Goal: Information Seeking & Learning: Find specific page/section

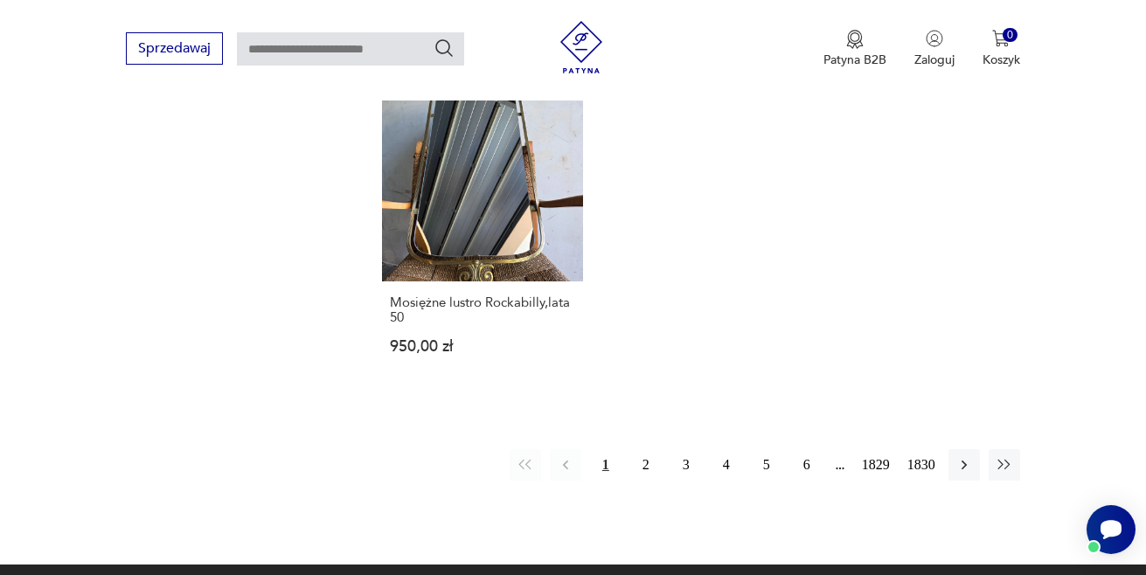
scroll to position [2281, 0]
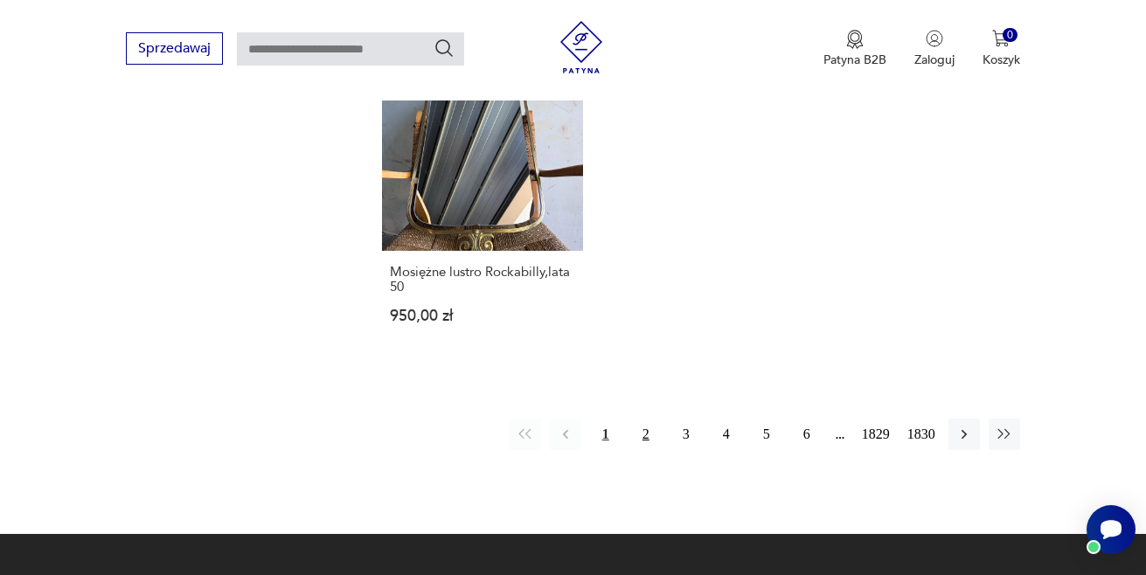
click at [650, 419] on button "2" at bounding box center [645, 434] width 31 height 31
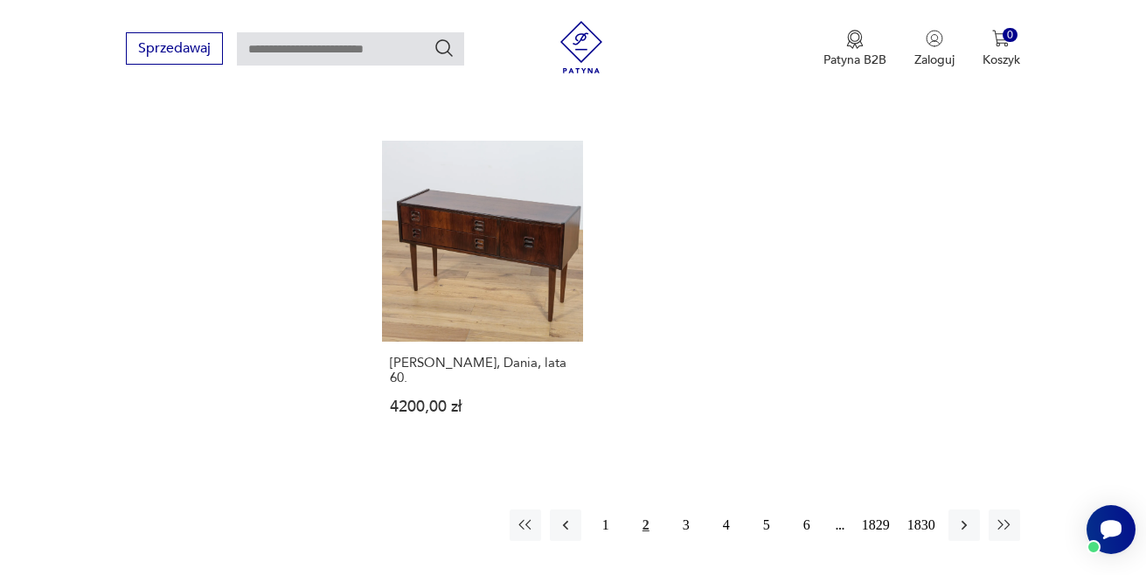
scroll to position [2335, 0]
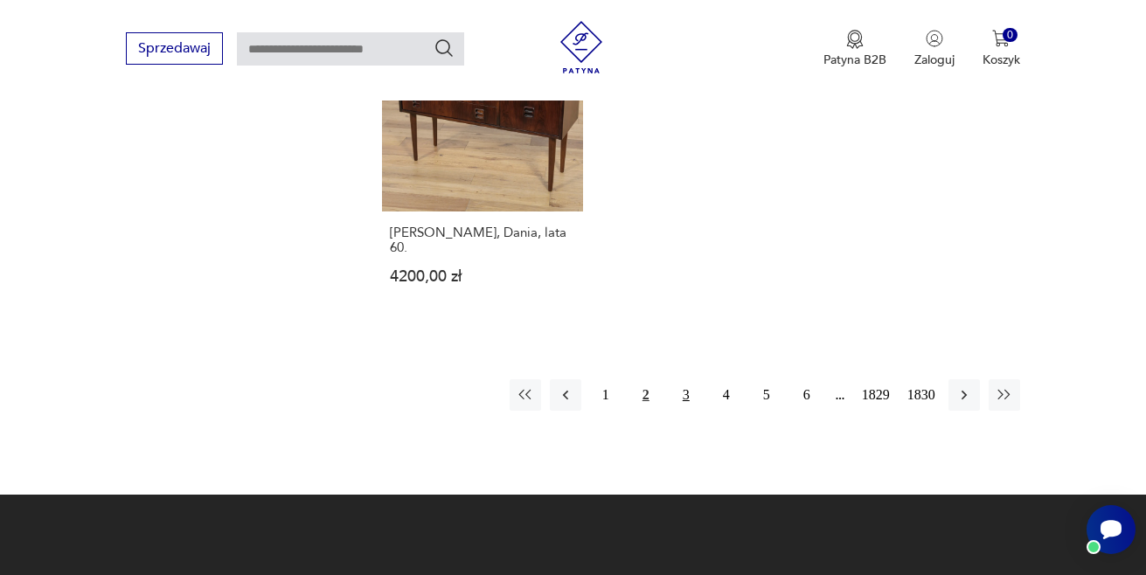
click at [679, 379] on button "3" at bounding box center [685, 394] width 31 height 31
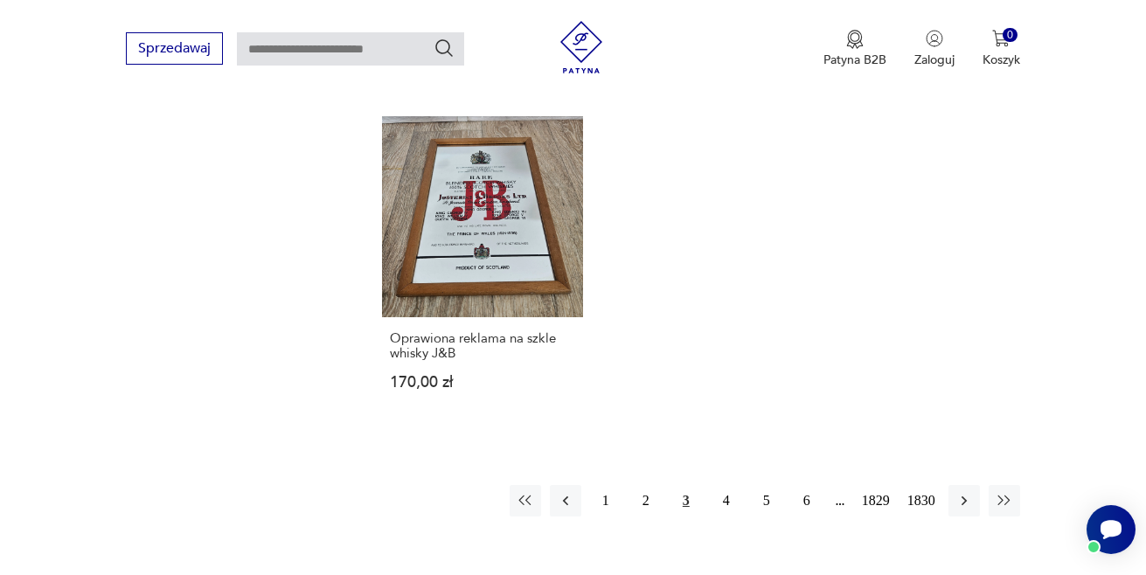
scroll to position [2270, 0]
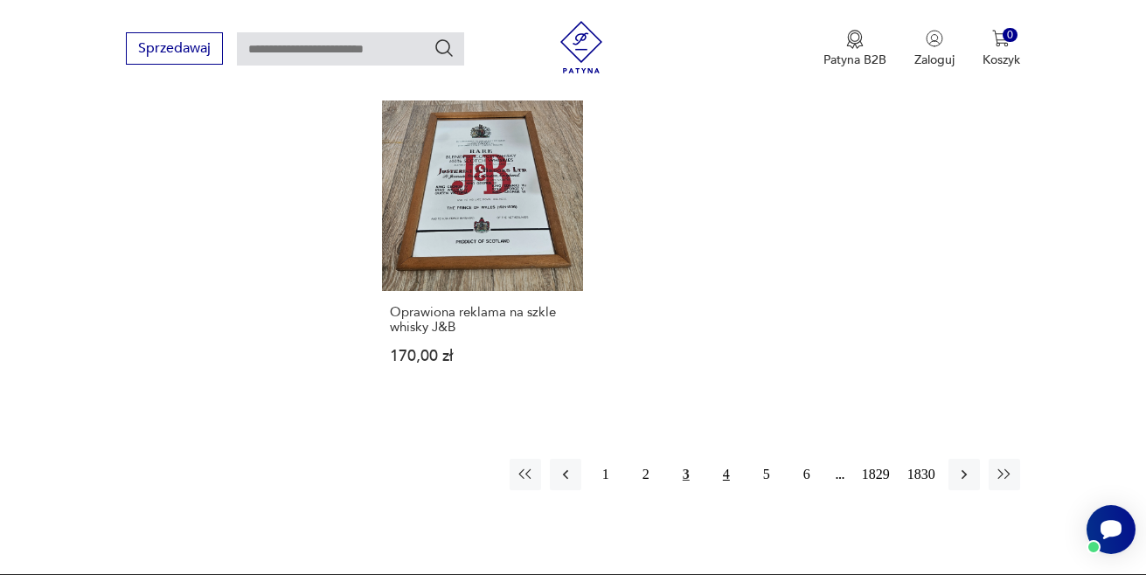
click at [721, 459] on button "4" at bounding box center [726, 474] width 31 height 31
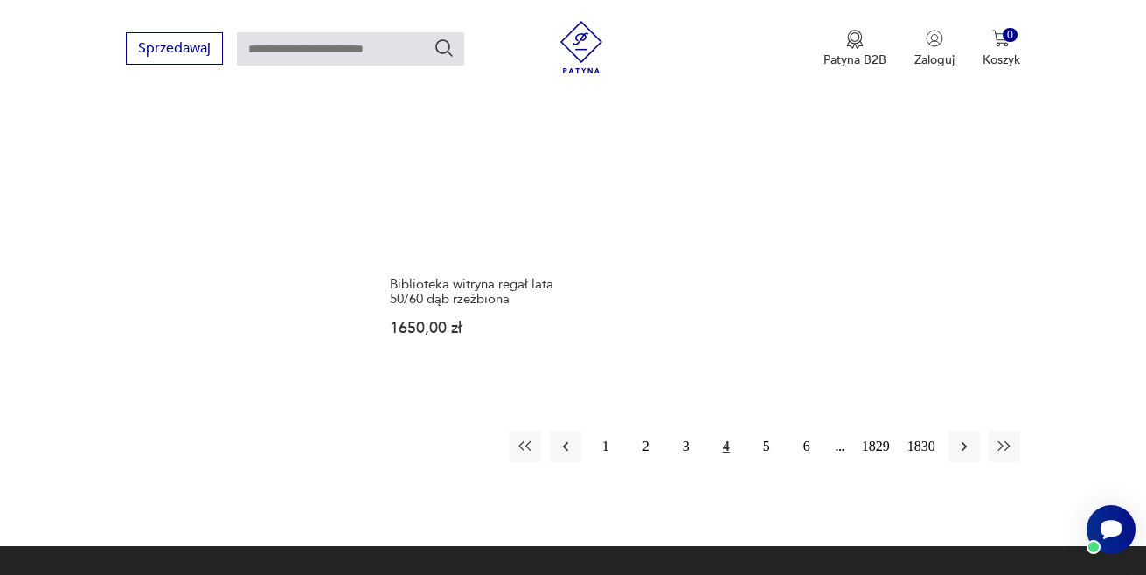
scroll to position [2294, 0]
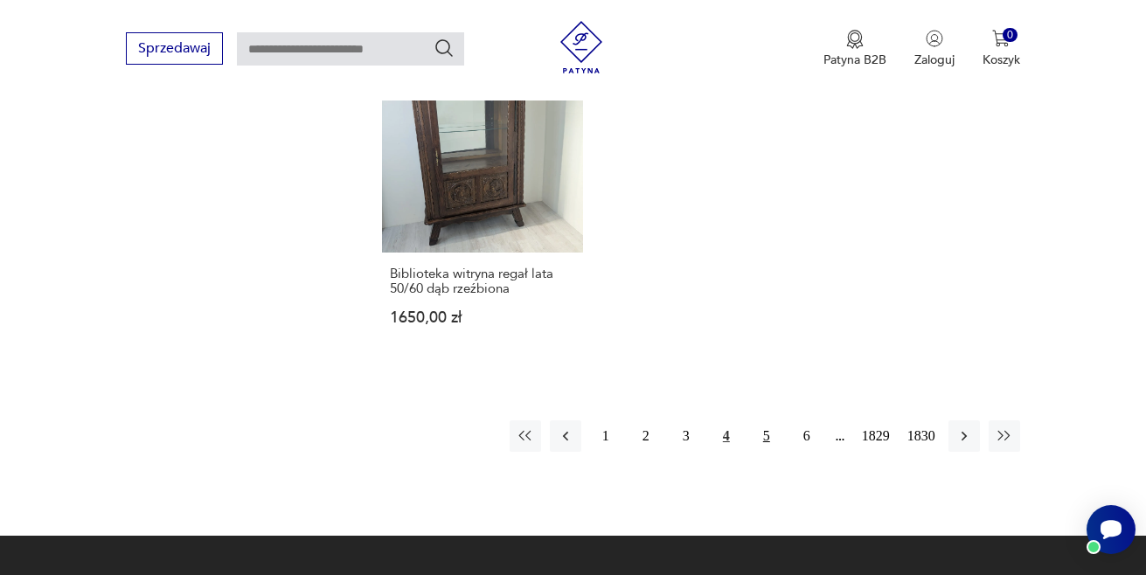
click at [765, 420] on button "5" at bounding box center [766, 435] width 31 height 31
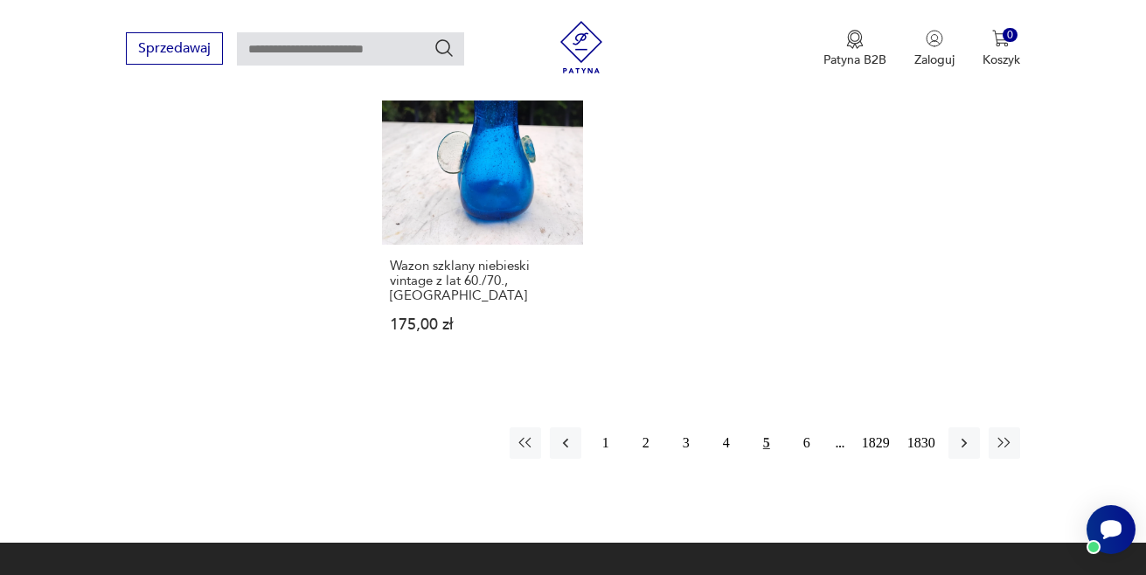
scroll to position [2185, 0]
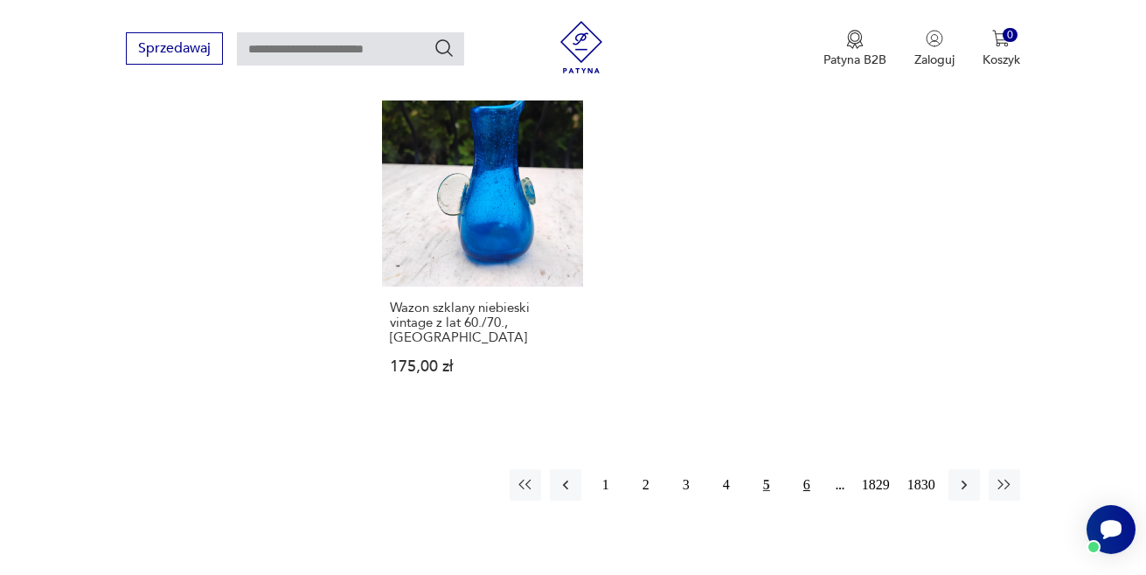
click at [805, 469] on button "6" at bounding box center [806, 484] width 31 height 31
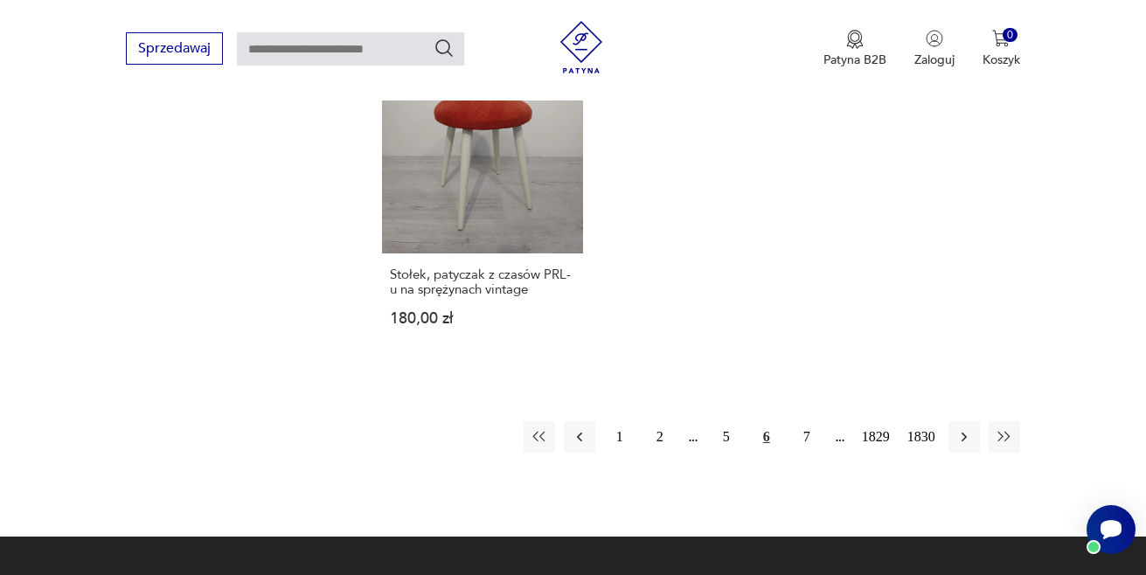
scroll to position [2233, 0]
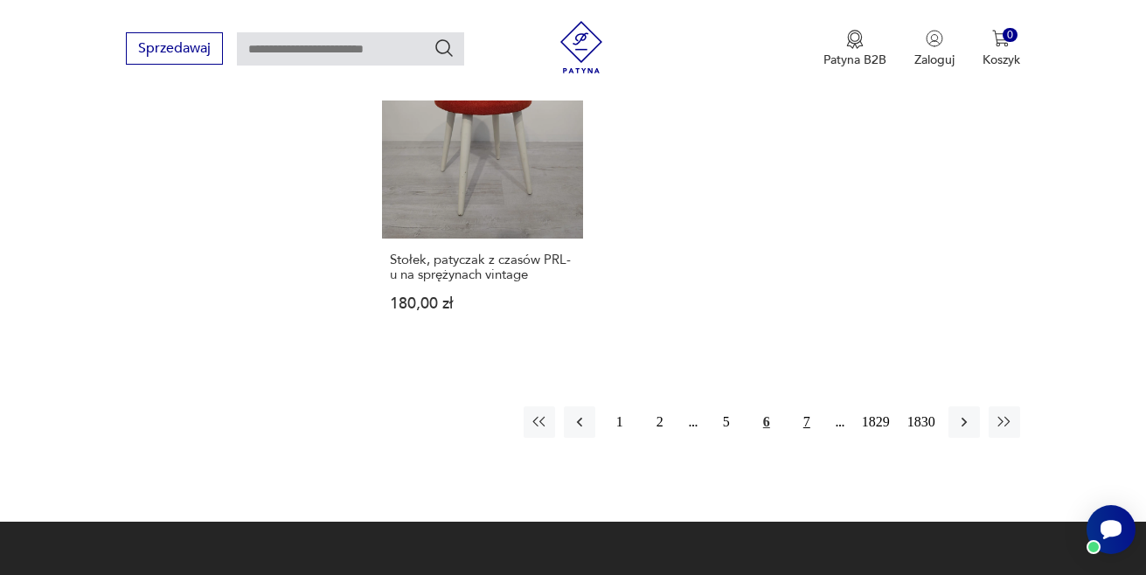
click at [804, 406] on button "7" at bounding box center [806, 421] width 31 height 31
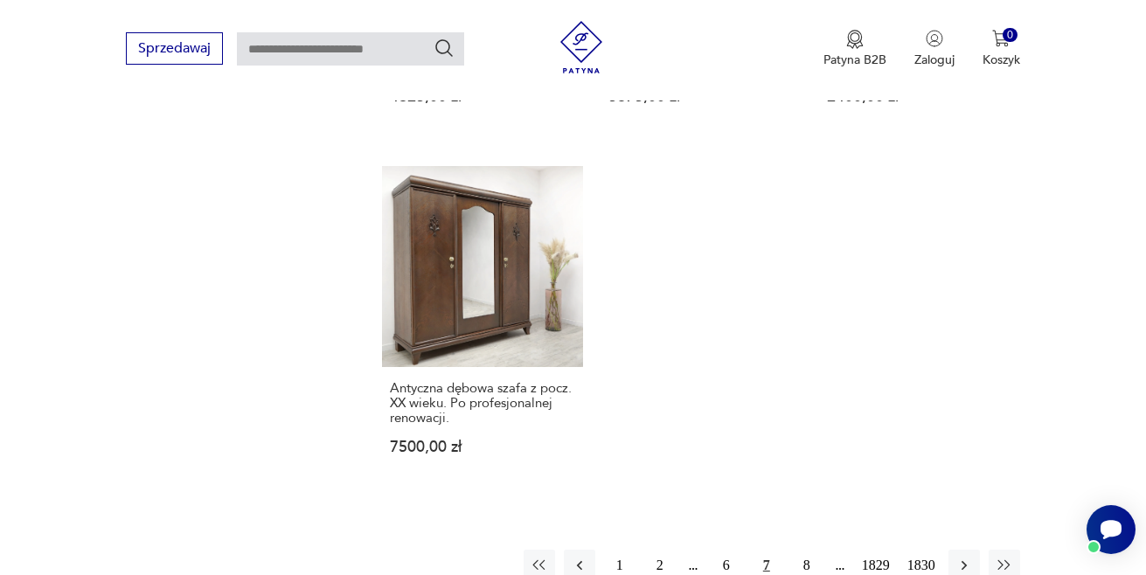
scroll to position [2167, 0]
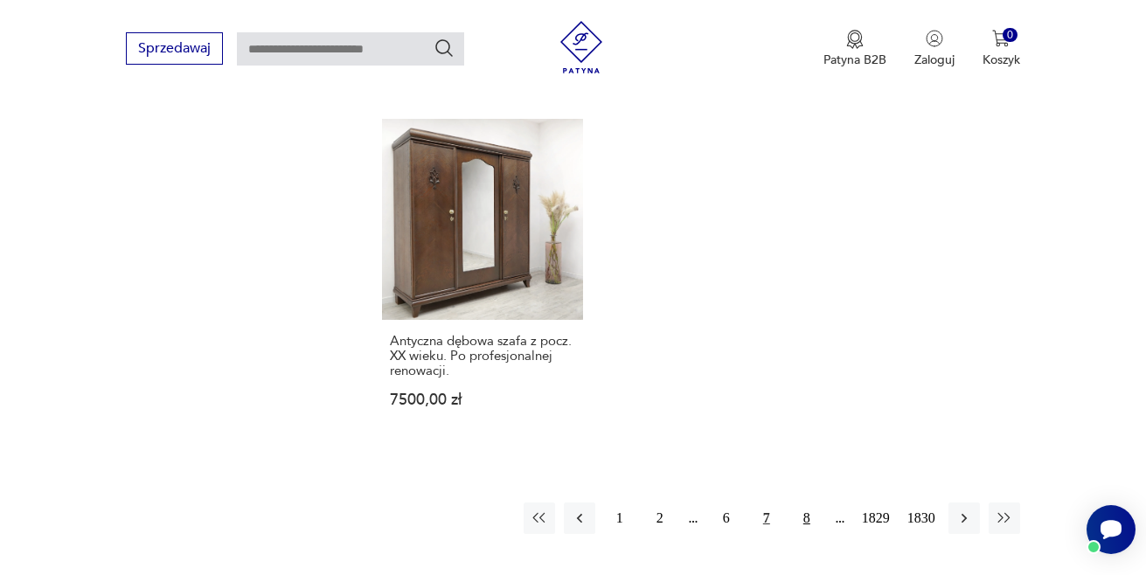
click at [806, 503] on button "8" at bounding box center [806, 518] width 31 height 31
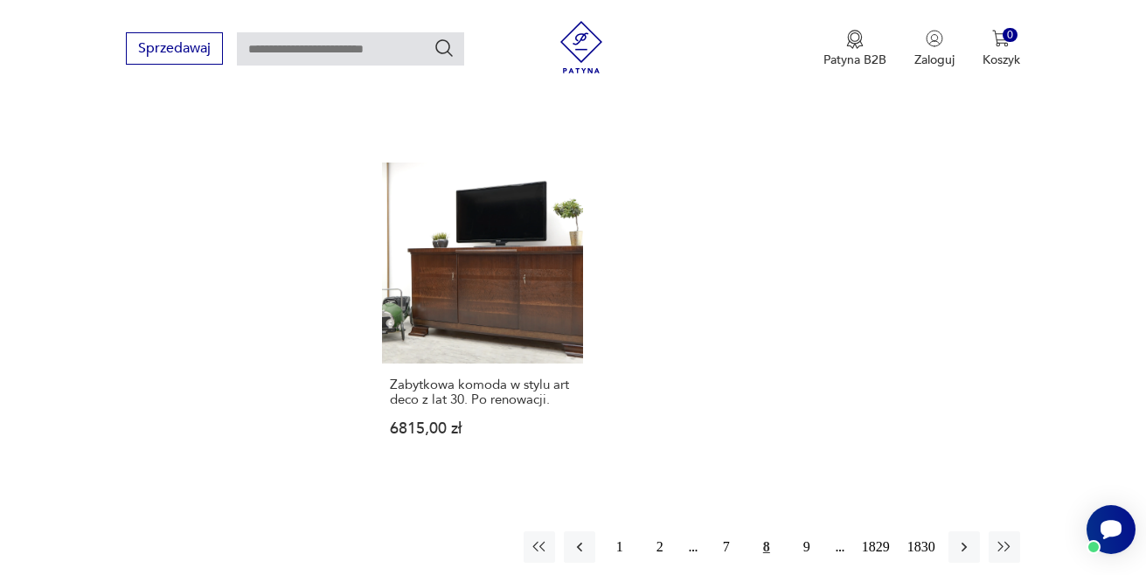
scroll to position [2262, 0]
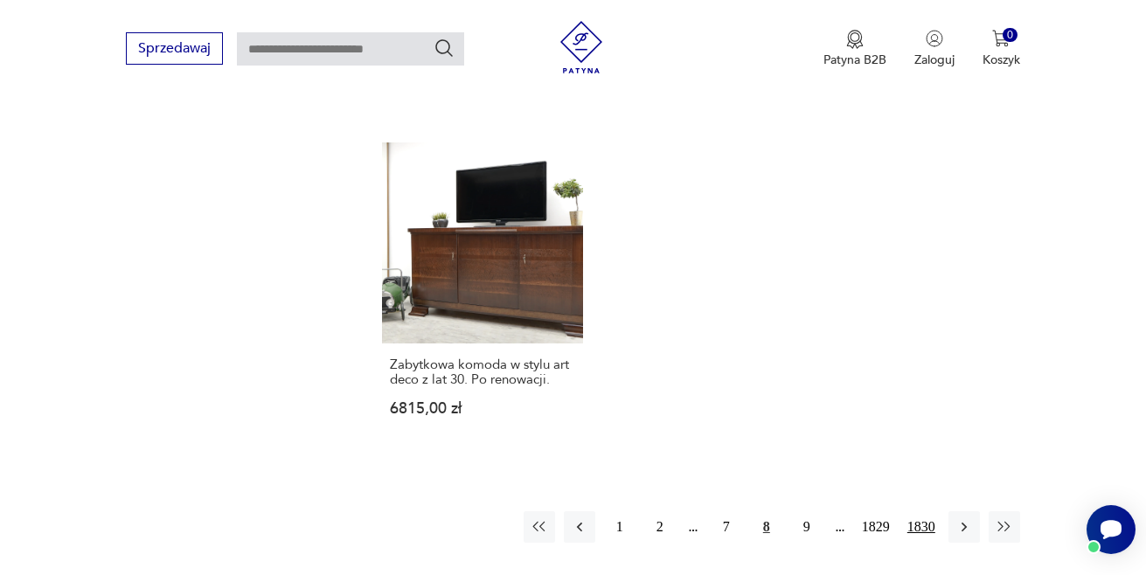
click at [919, 511] on button "1830" at bounding box center [921, 526] width 37 height 31
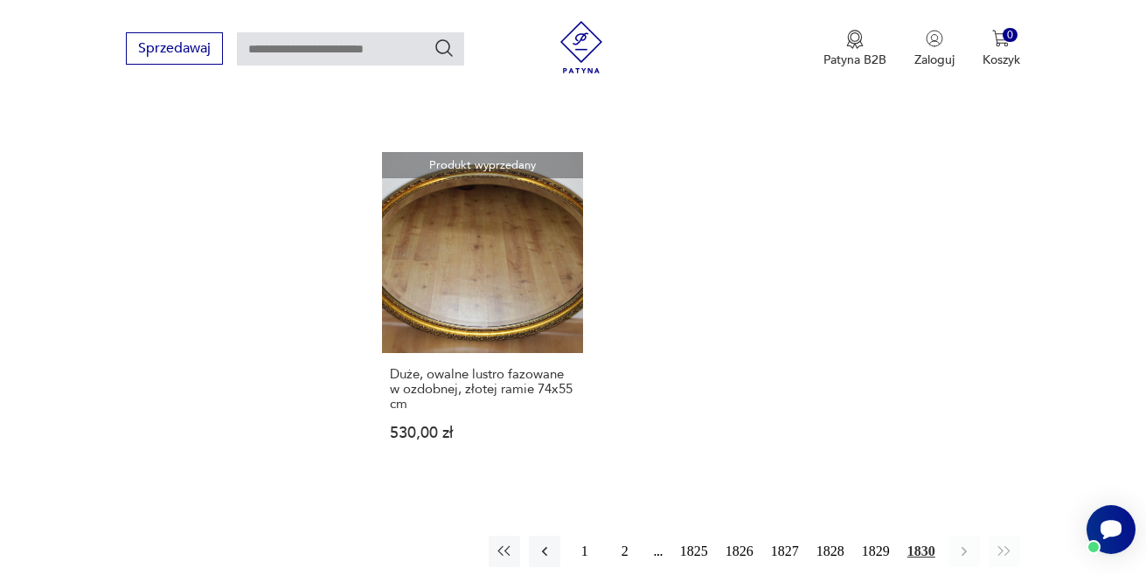
scroll to position [1883, 0]
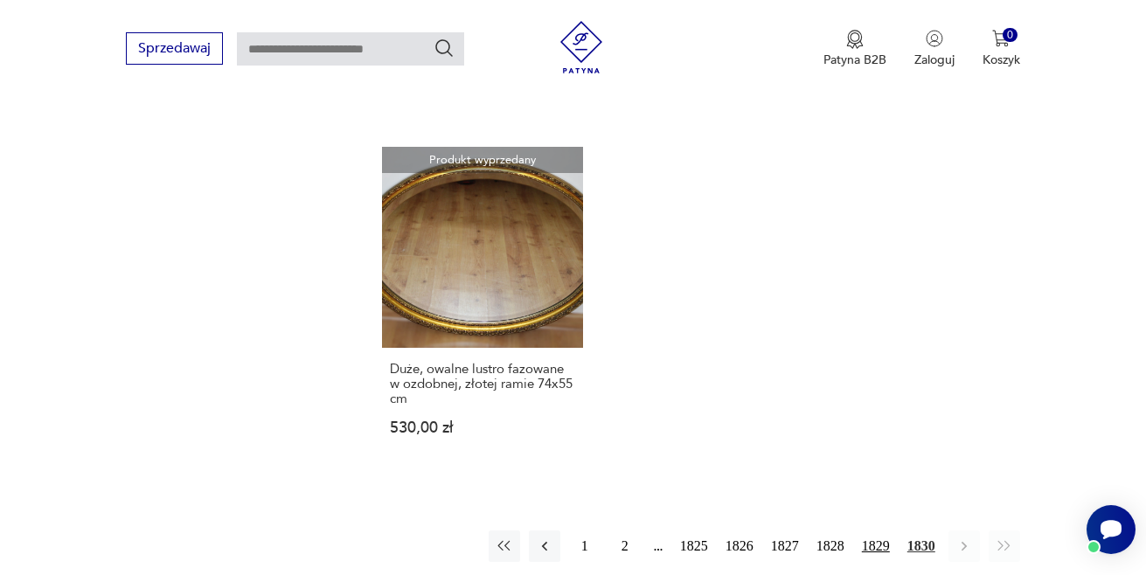
click at [865, 531] on button "1829" at bounding box center [875, 546] width 37 height 31
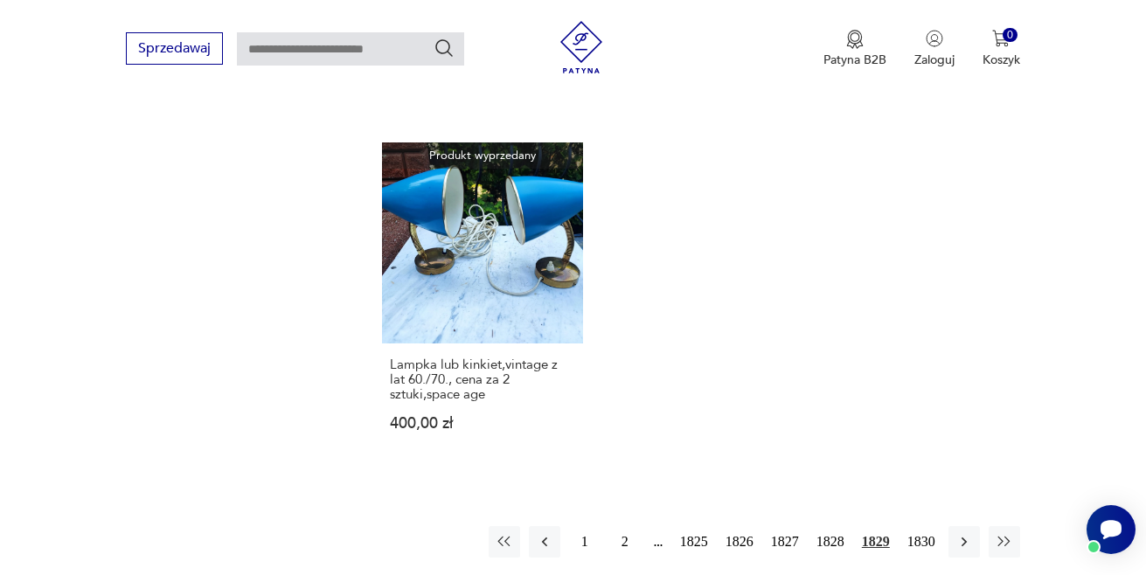
scroll to position [2223, 0]
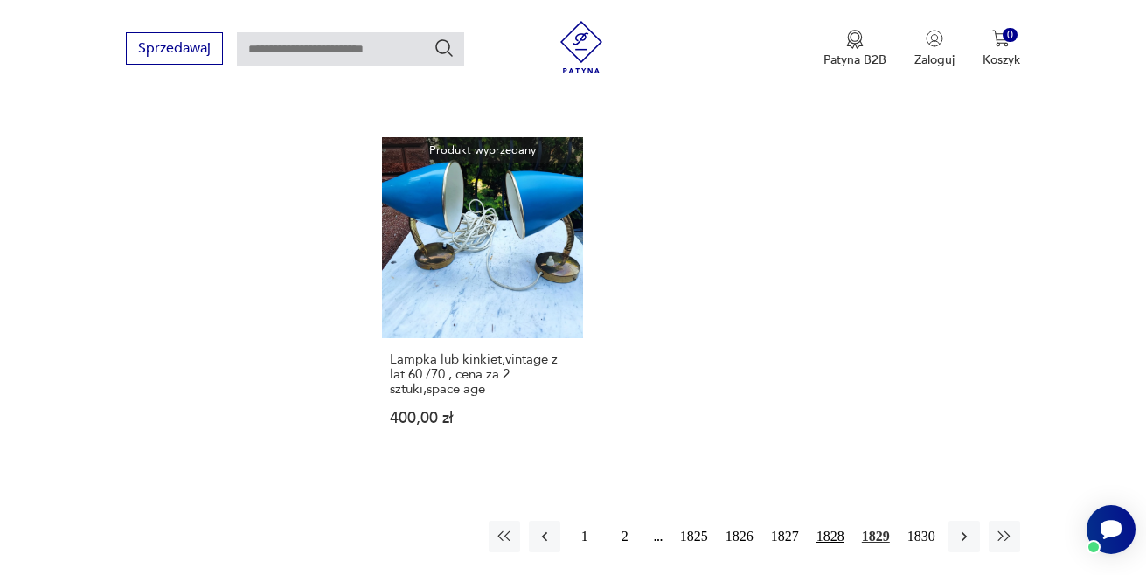
click at [826, 521] on button "1828" at bounding box center [830, 536] width 37 height 31
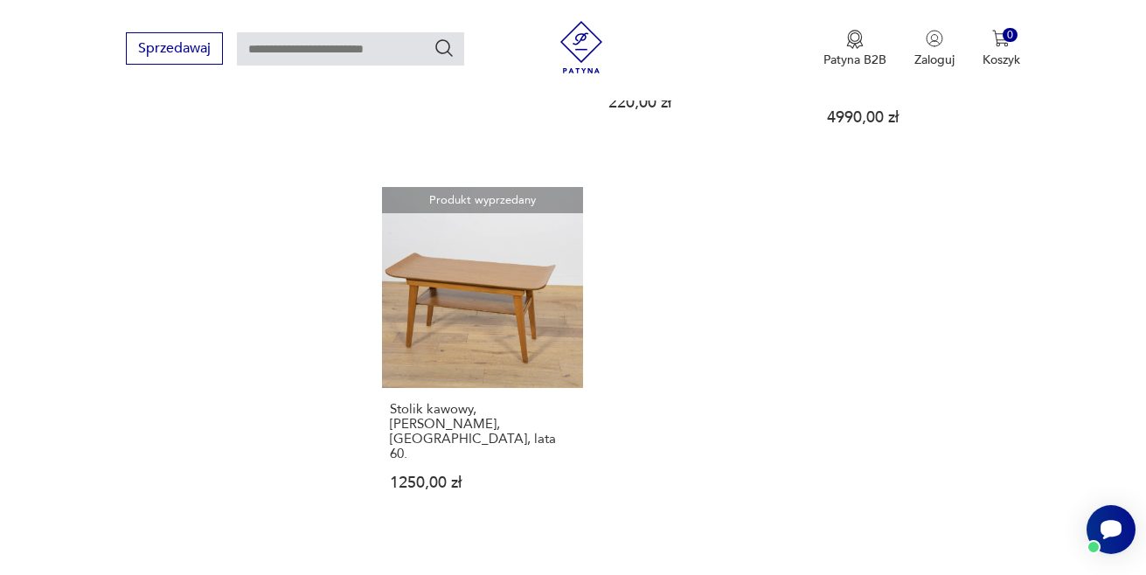
scroll to position [2388, 0]
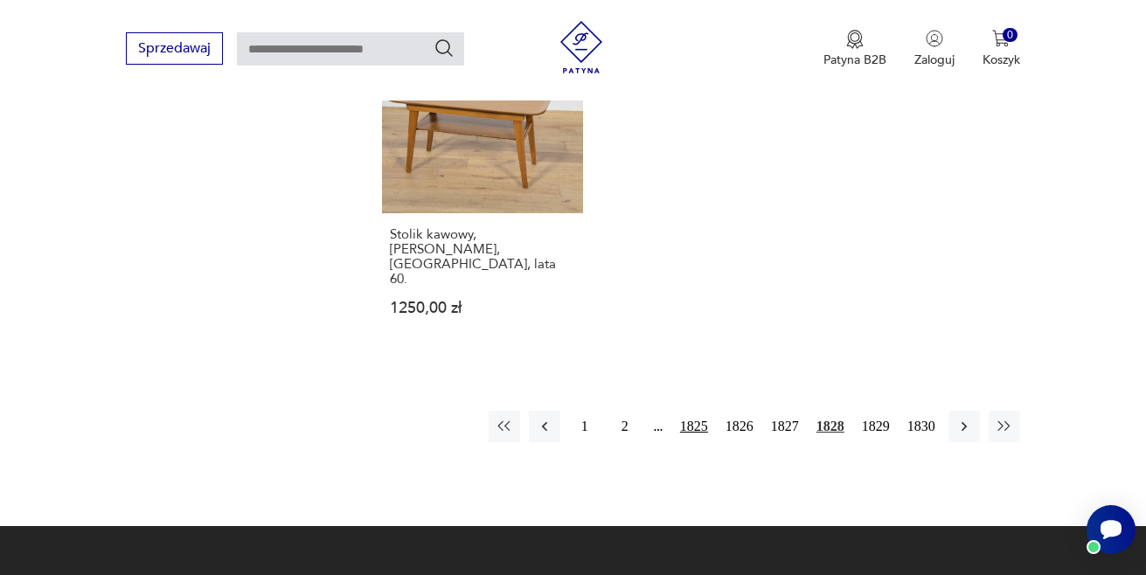
click at [697, 411] on button "1825" at bounding box center [694, 426] width 37 height 31
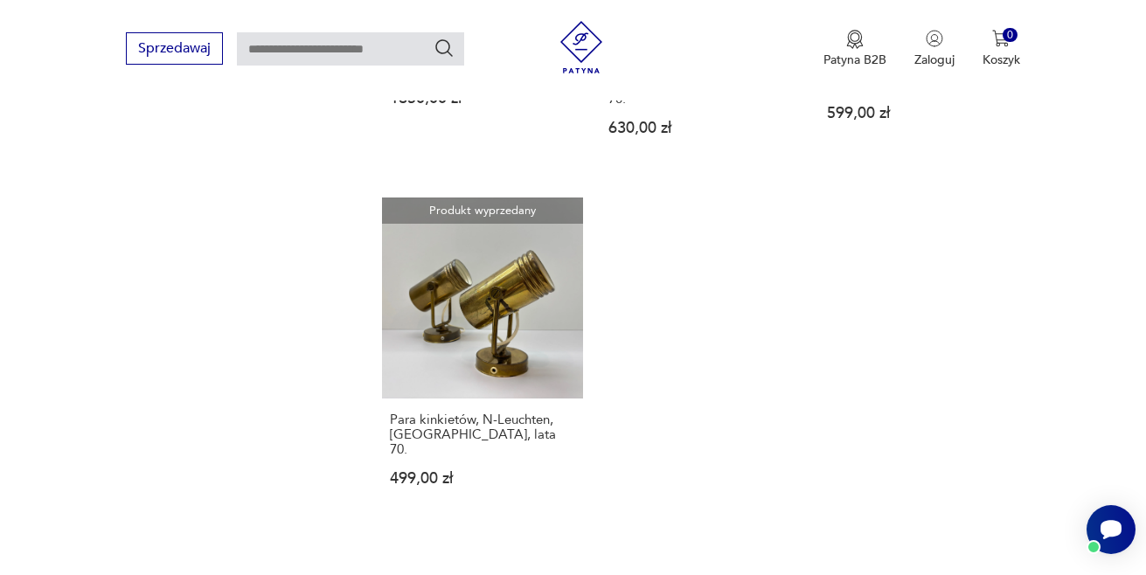
scroll to position [2404, 0]
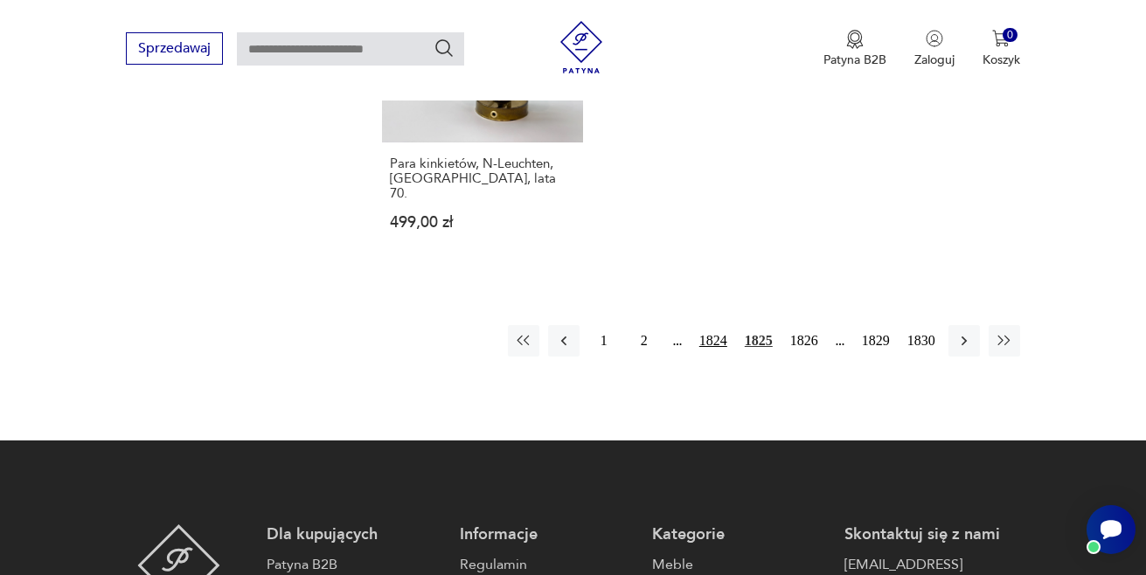
click at [711, 325] on button "1824" at bounding box center [713, 340] width 37 height 31
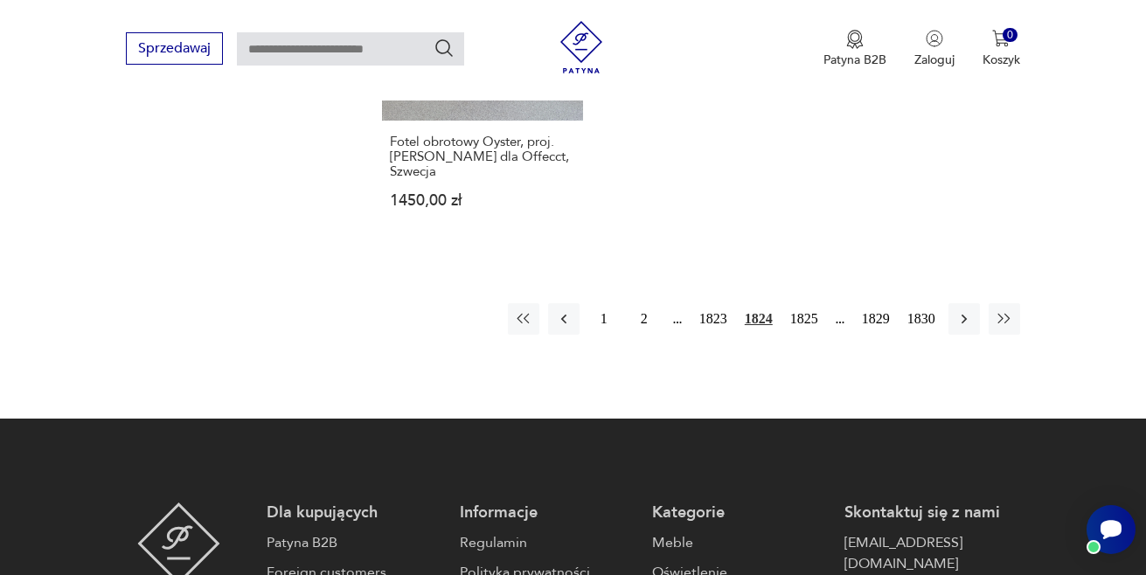
scroll to position [2482, 0]
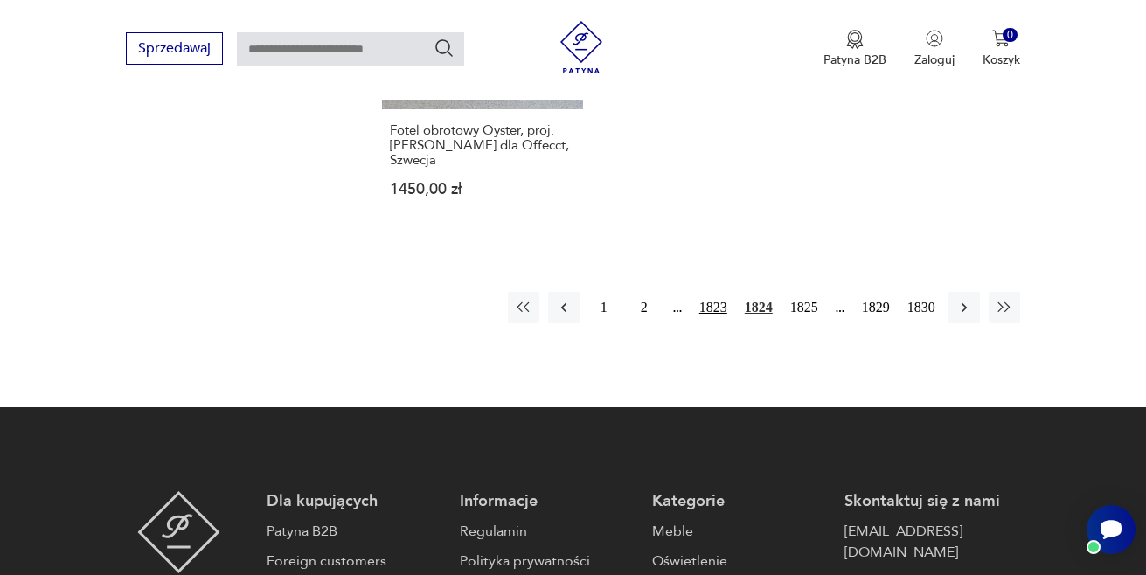
click at [700, 292] on button "1823" at bounding box center [713, 307] width 37 height 31
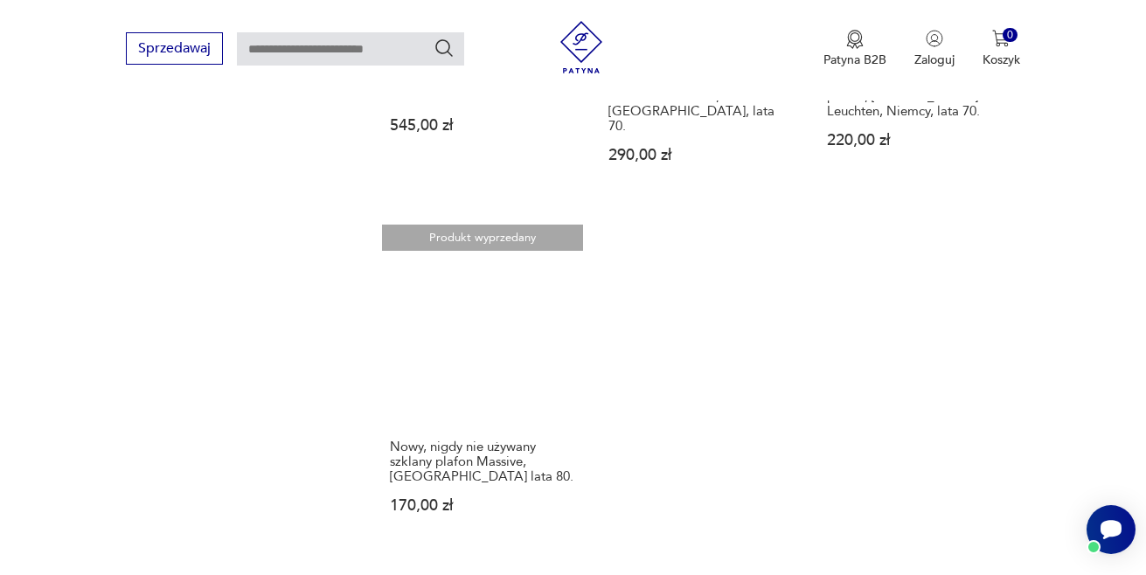
scroll to position [2378, 0]
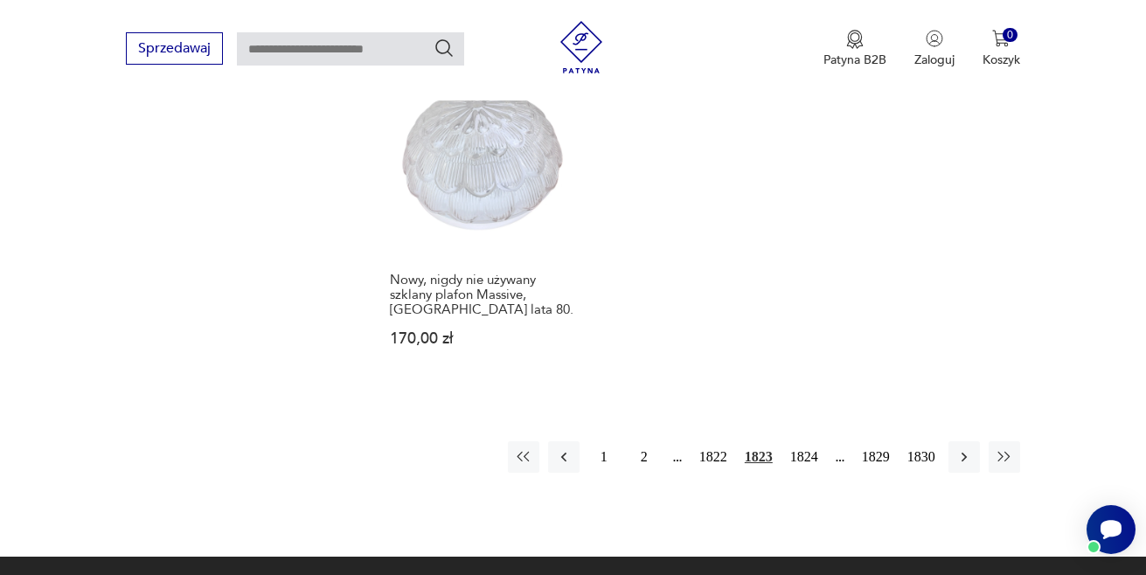
drag, startPoint x: 719, startPoint y: 380, endPoint x: 736, endPoint y: 381, distance: 17.5
click at [718, 441] on button "1822" at bounding box center [713, 456] width 37 height 31
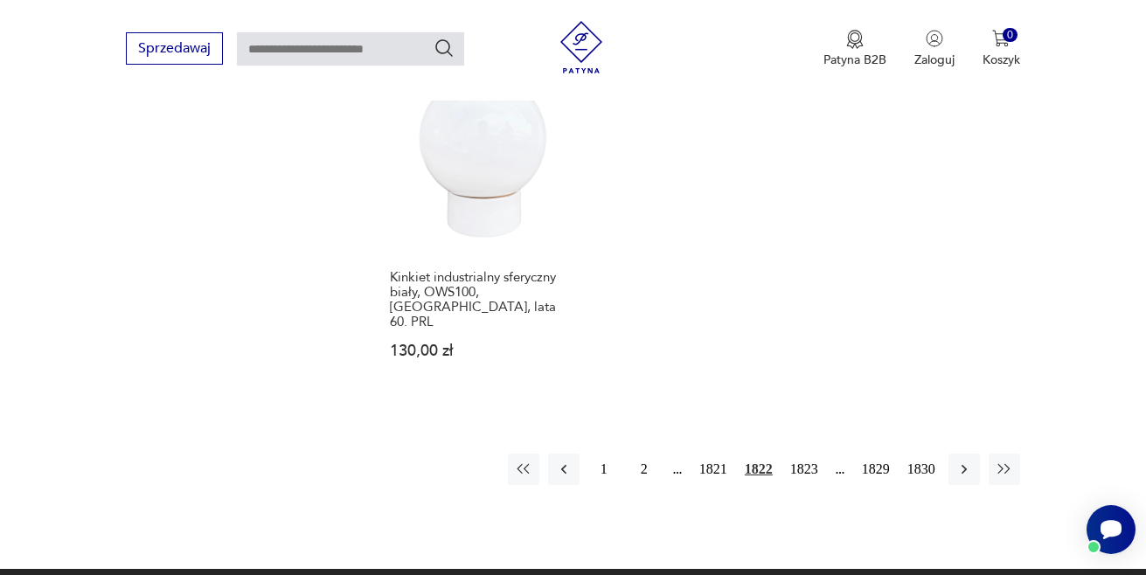
scroll to position [2367, 0]
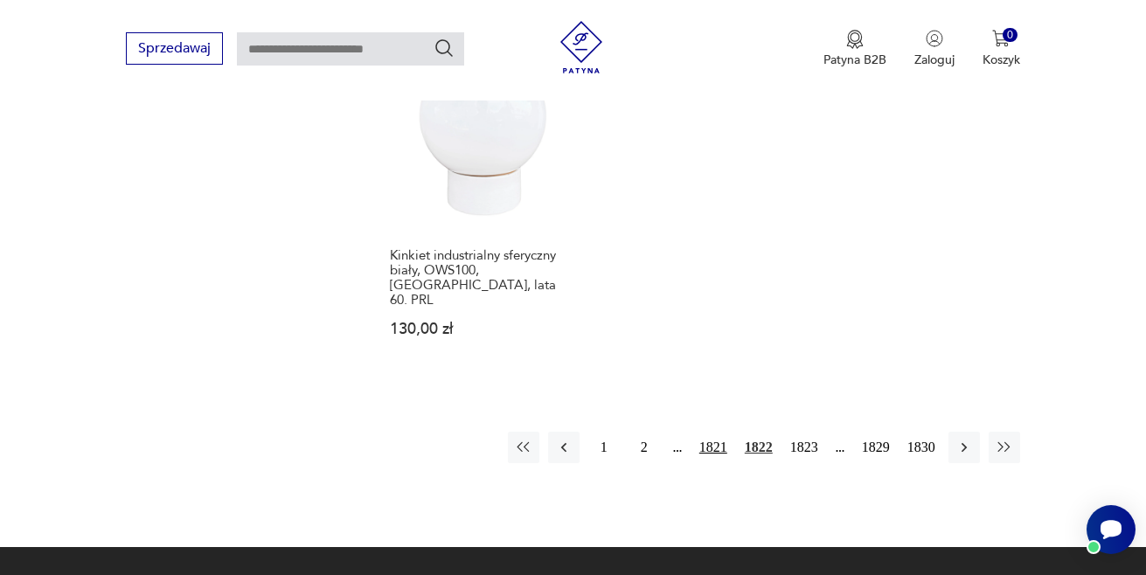
click at [724, 432] on button "1821" at bounding box center [713, 447] width 37 height 31
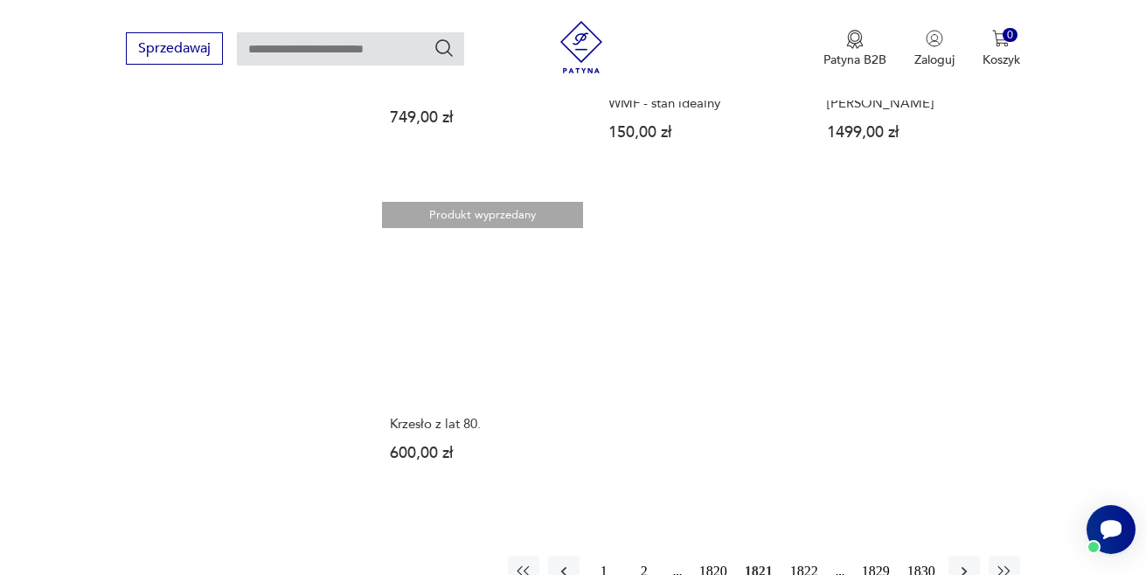
scroll to position [2199, 0]
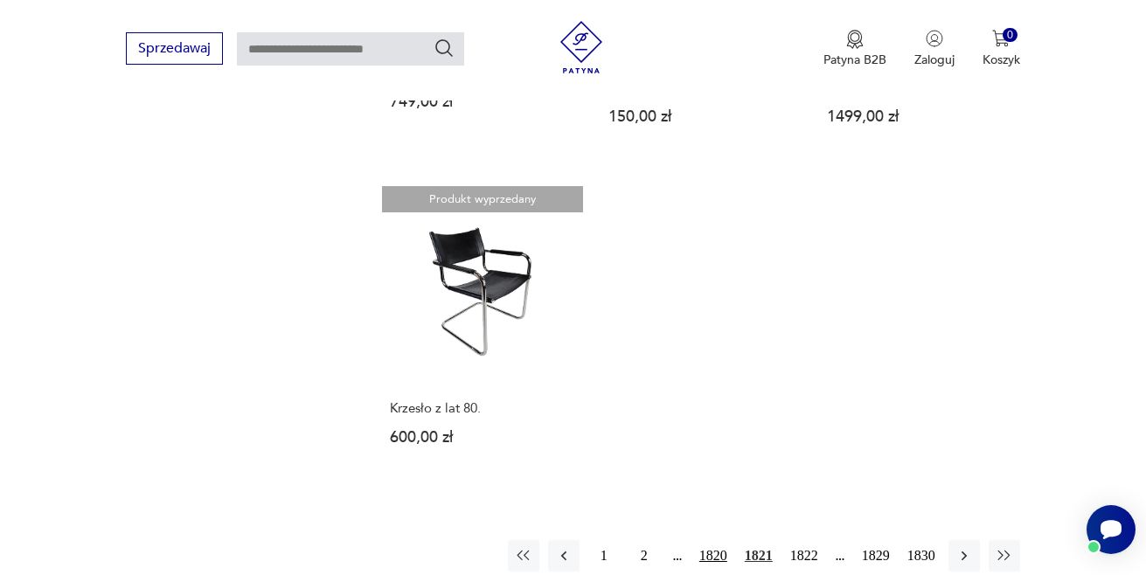
click at [709, 540] on button "1820" at bounding box center [713, 555] width 37 height 31
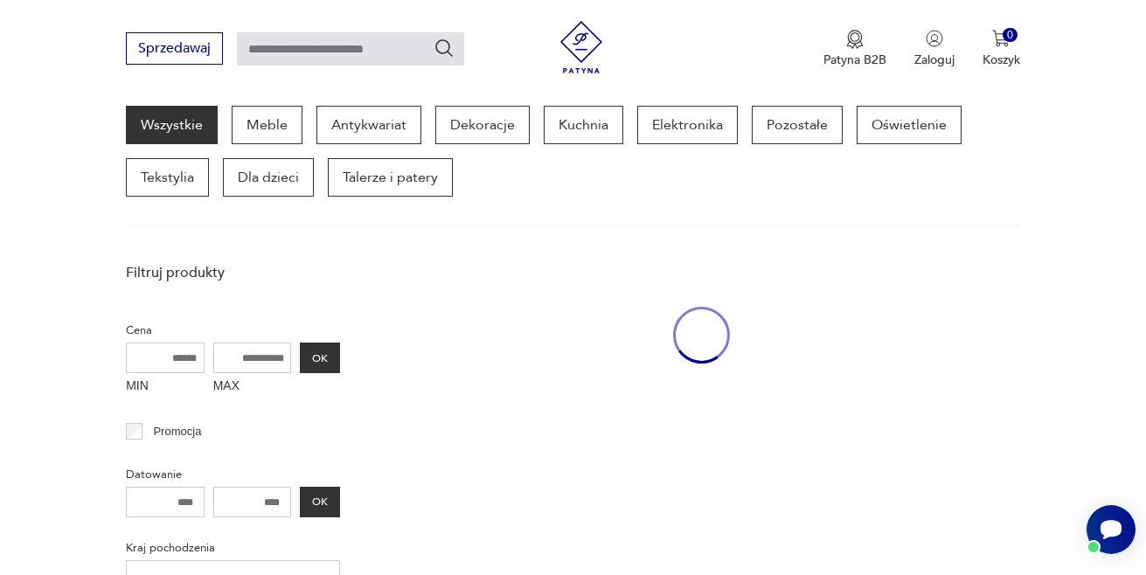
scroll to position [226, 0]
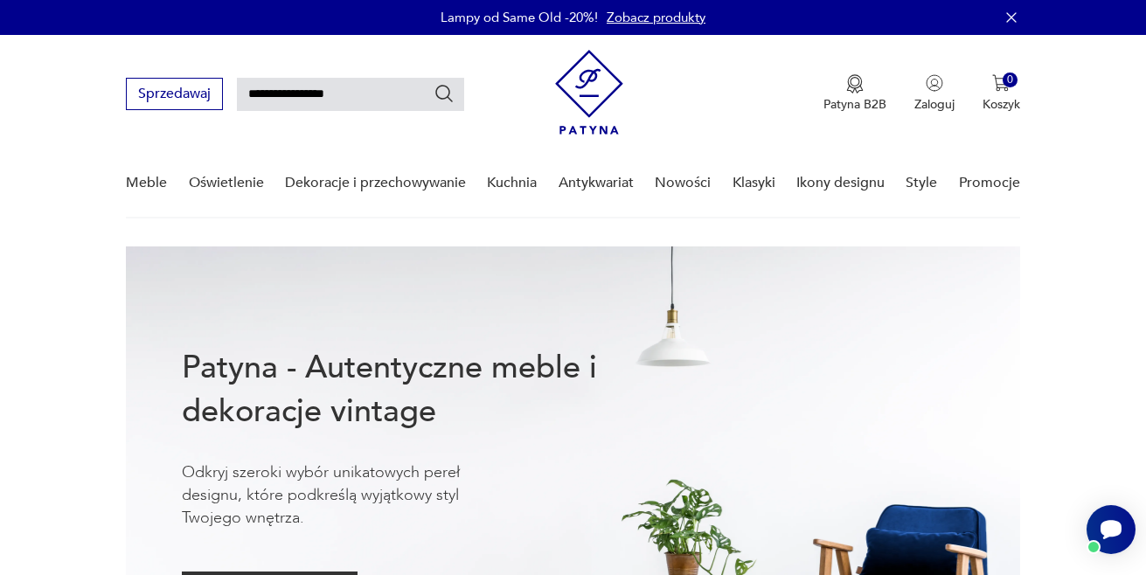
type input "**********"
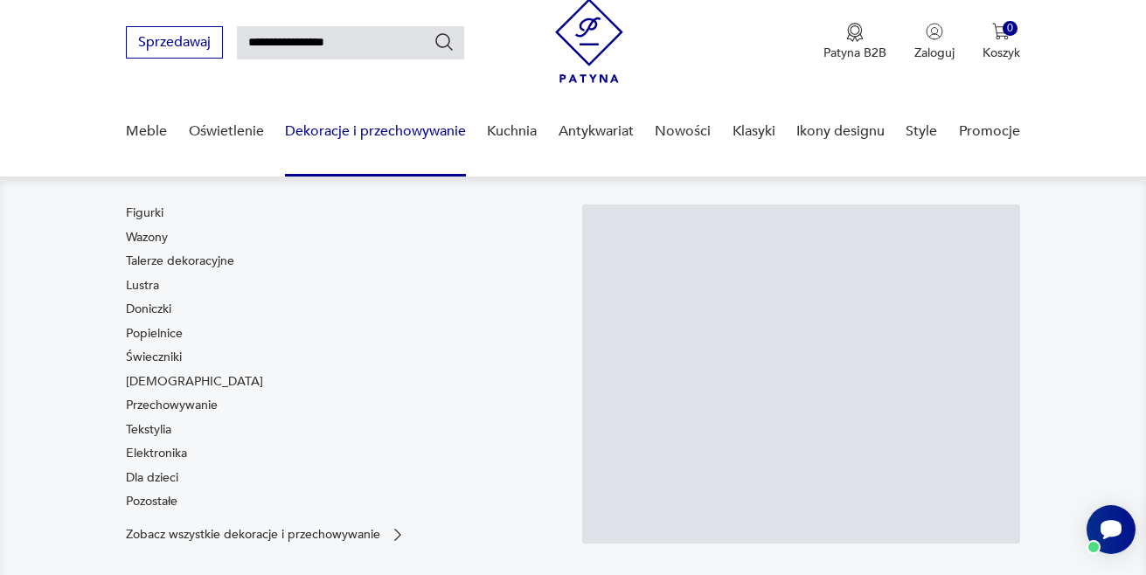
scroll to position [62, 0]
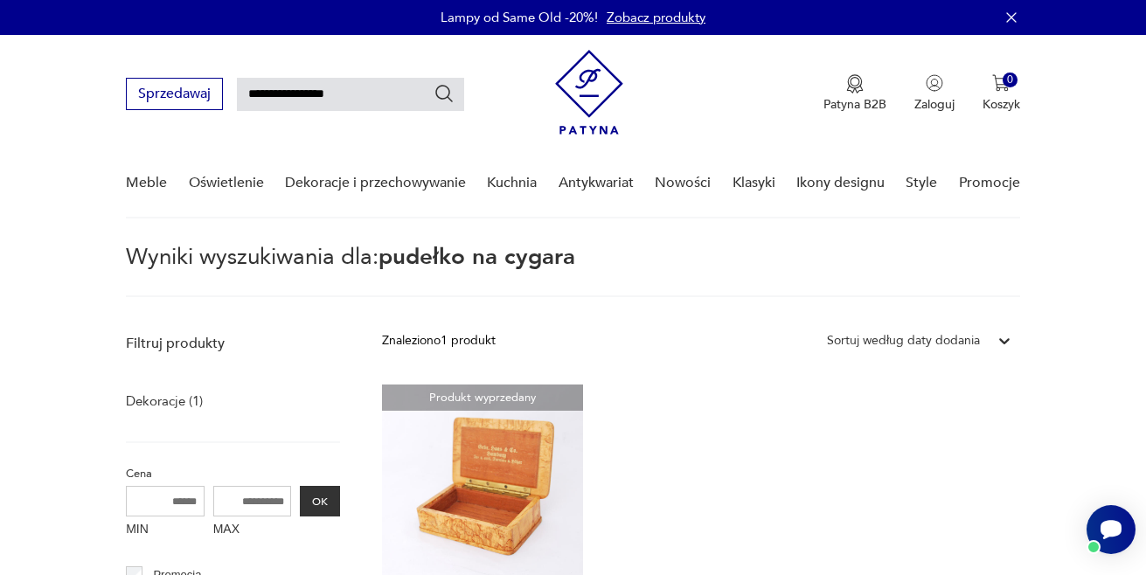
drag, startPoint x: 346, startPoint y: 105, endPoint x: 241, endPoint y: 107, distance: 104.9
click at [241, 107] on input "**********" at bounding box center [350, 94] width 227 height 33
type input "********"
